Goal: Transaction & Acquisition: Subscribe to service/newsletter

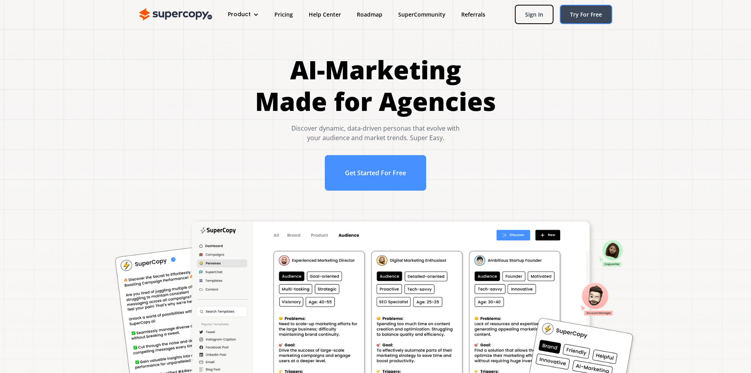
click at [573, 11] on link "Try For Free" at bounding box center [586, 14] width 52 height 19
